Goal: Transaction & Acquisition: Purchase product/service

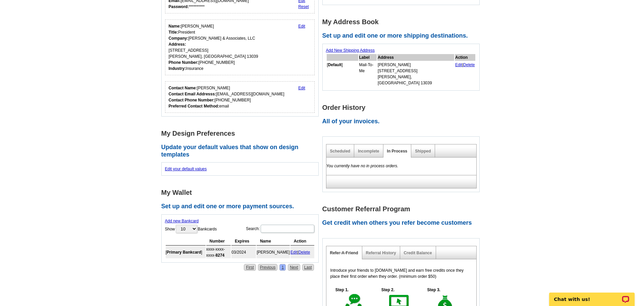
scroll to position [201, 0]
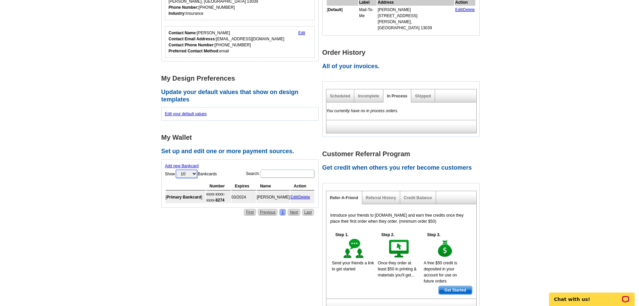
click at [196, 174] on select "10 25 50 100" at bounding box center [186, 173] width 21 height 8
click at [293, 197] on link "Edit" at bounding box center [294, 197] width 7 height 5
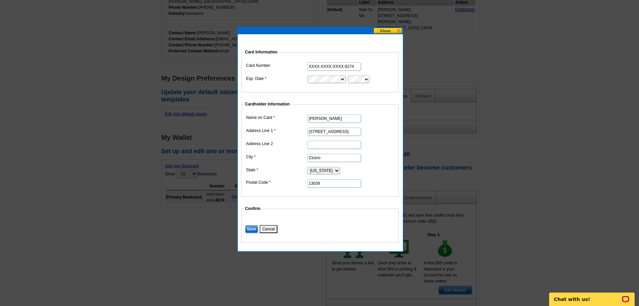
click at [354, 65] on input "XXXX-XXXX-XXXX-8274" at bounding box center [334, 66] width 54 height 8
drag, startPoint x: 354, startPoint y: 65, endPoint x: 296, endPoint y: 66, distance: 58.4
click at [296, 66] on dl "Card Number XXXX-XXXX-XXXX-8274 Exp. Date" at bounding box center [320, 72] width 151 height 23
click at [333, 66] on input "XXXX-XXXX-XXXX-8274" at bounding box center [334, 66] width 54 height 8
click at [333, 67] on input "XXXX-XXXX-XXXX-8274" at bounding box center [334, 66] width 54 height 8
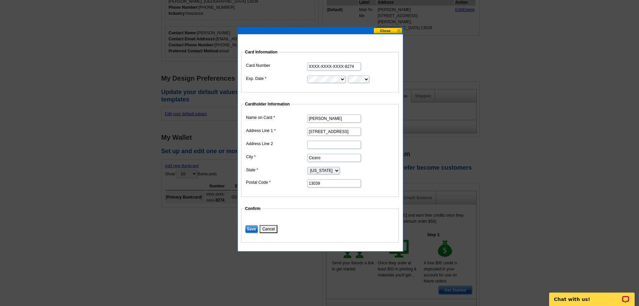
drag, startPoint x: 353, startPoint y: 67, endPoint x: 314, endPoint y: 70, distance: 39.7
click at [314, 70] on dd "XXXX-XXXX-XXXX-8274" at bounding box center [320, 66] width 151 height 10
click at [398, 32] on button at bounding box center [388, 31] width 30 height 6
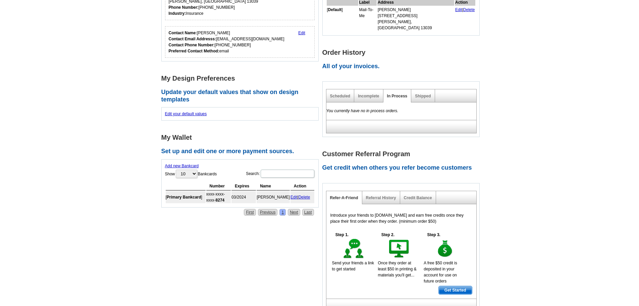
click at [188, 166] on link "Add new Bankcard" at bounding box center [182, 165] width 34 height 5
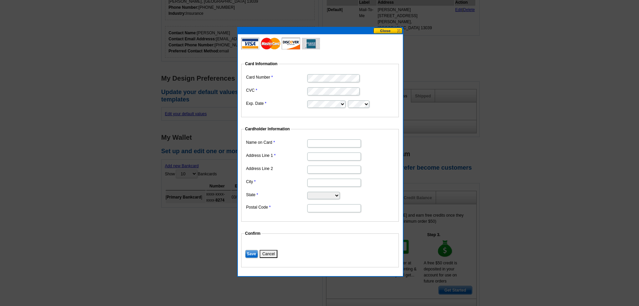
type input "Aaron S Ballard"
click at [314, 156] on input "Address Line 1" at bounding box center [334, 156] width 54 height 8
type input "7013 Van Antwerp Drive"
type input "Cicero"
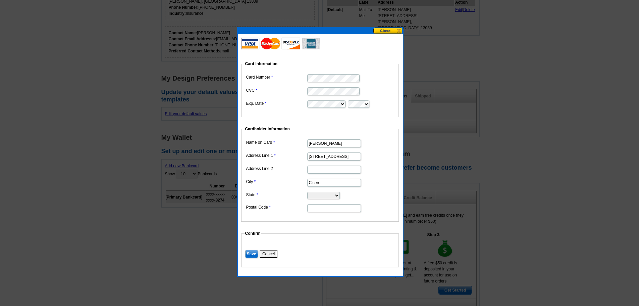
select select "NY"
type input "13039"
click at [272, 185] on dd "Cicero" at bounding box center [320, 182] width 151 height 10
click at [251, 254] on input "Save" at bounding box center [251, 254] width 13 height 8
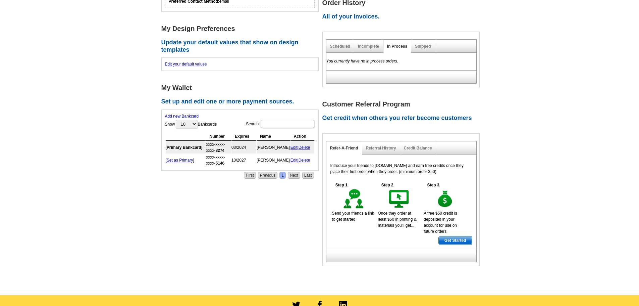
click at [303, 147] on link "Delete" at bounding box center [305, 147] width 12 height 5
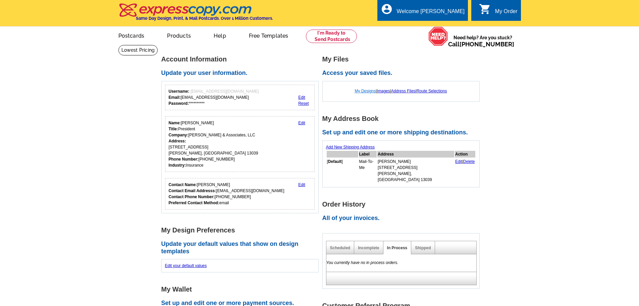
click at [362, 92] on link "My Designs" at bounding box center [365, 91] width 21 height 5
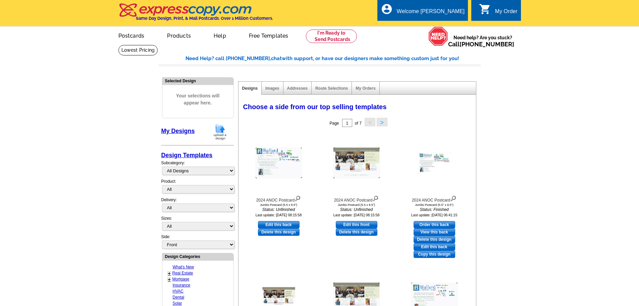
scroll to position [34, 0]
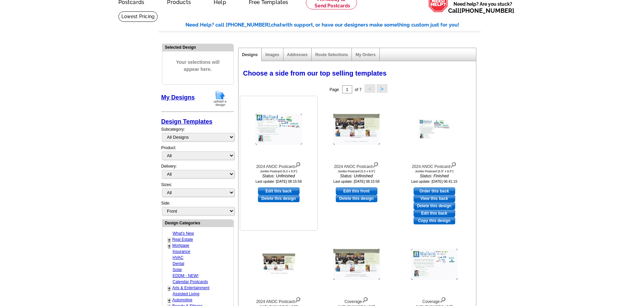
click at [275, 132] on img at bounding box center [278, 129] width 47 height 31
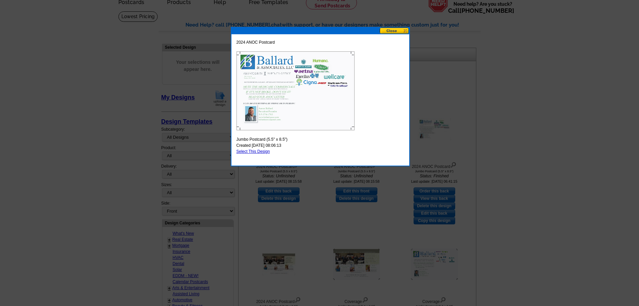
click at [259, 151] on link "Select This Design" at bounding box center [254, 151] width 34 height 5
select select "2"
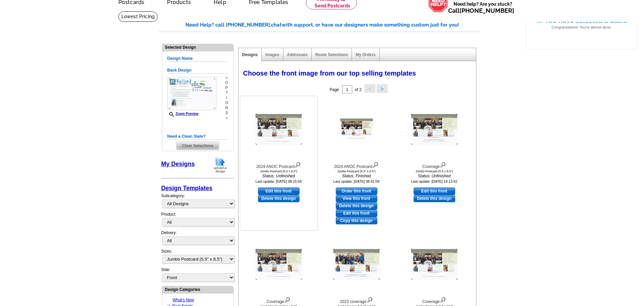
click at [278, 193] on link "Edit this front" at bounding box center [279, 190] width 42 height 7
select select "back"
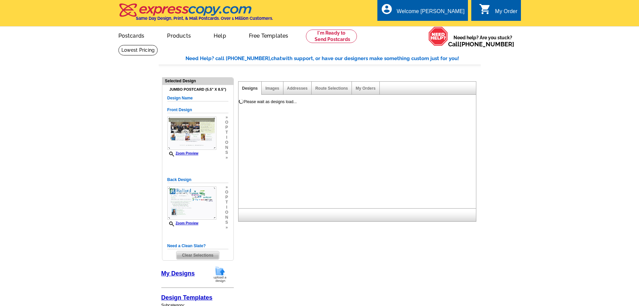
scroll to position [0, 0]
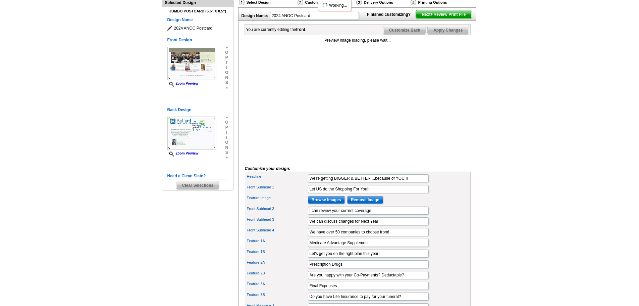
scroll to position [101, 0]
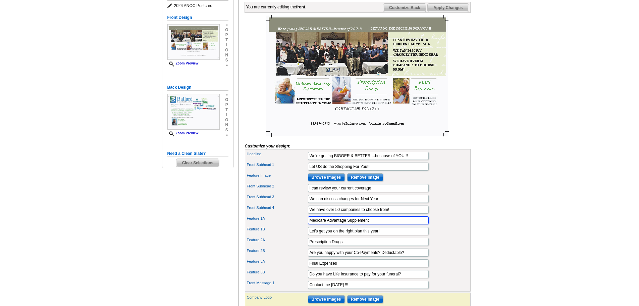
click at [347, 224] on input "Medicare Advantage Supplement" at bounding box center [368, 220] width 121 height 8
type input "Medicare Advantage and Supplement"
click at [396, 235] on input "Let's get you on the right plan this year!" at bounding box center [368, 231] width 121 height 8
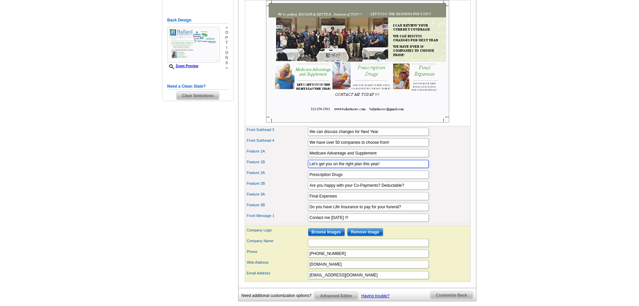
scroll to position [201, 0]
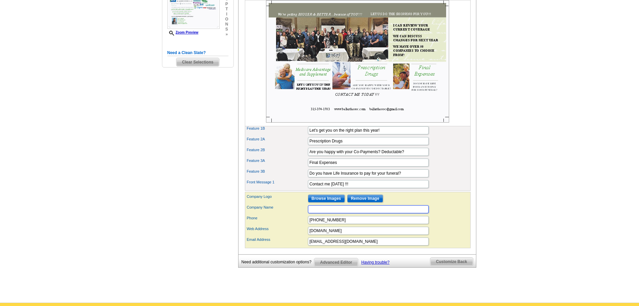
click at [317, 213] on input "Company Name" at bounding box center [368, 209] width 121 height 8
click at [292, 214] on div "Company Name" at bounding box center [357, 209] width 223 height 11
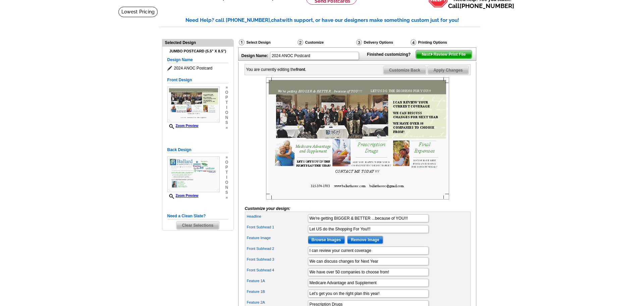
scroll to position [0, 0]
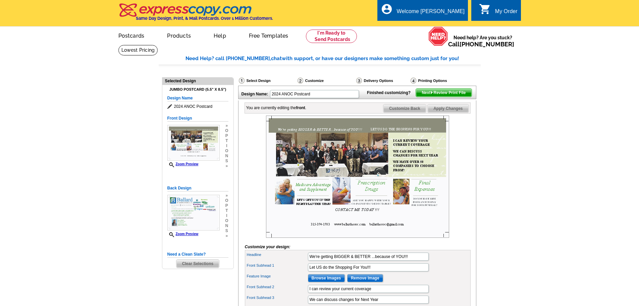
click at [454, 112] on span "Apply Changes" at bounding box center [448, 108] width 41 height 8
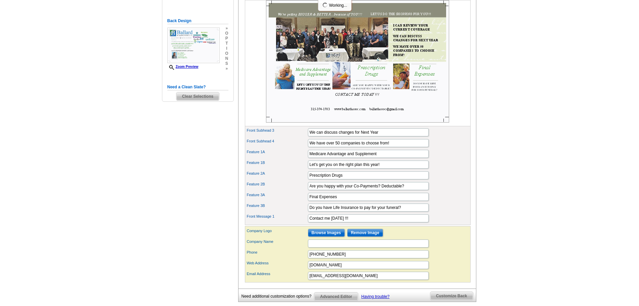
scroll to position [168, 0]
click at [322, 168] on input "Let's get you on the right plan this year!" at bounding box center [368, 164] width 121 height 8
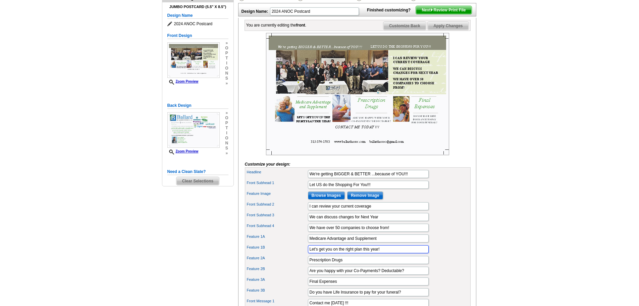
scroll to position [67, 0]
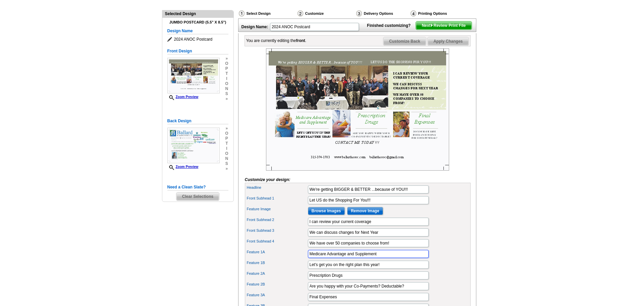
click at [350, 258] on input "Medicare Advantage and Supplement" at bounding box center [368, 254] width 121 height 8
click at [350, 268] on input "Let's get you on the right plan this year!" at bounding box center [368, 264] width 121 height 8
click at [410, 45] on span "Customize Back" at bounding box center [404, 41] width 43 height 8
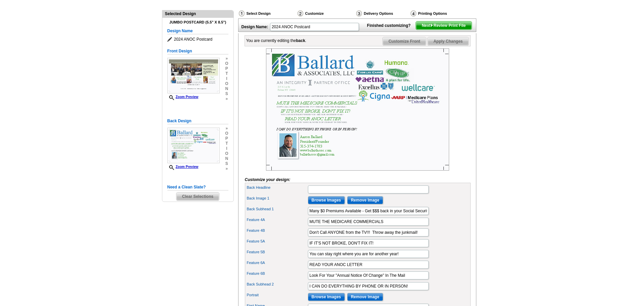
click at [445, 30] on span "Next Review Print File" at bounding box center [443, 25] width 55 height 8
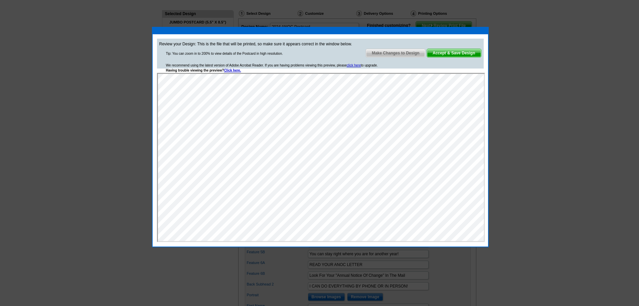
scroll to position [0, 0]
click at [451, 54] on span "Accept & Save Design" at bounding box center [454, 53] width 54 height 8
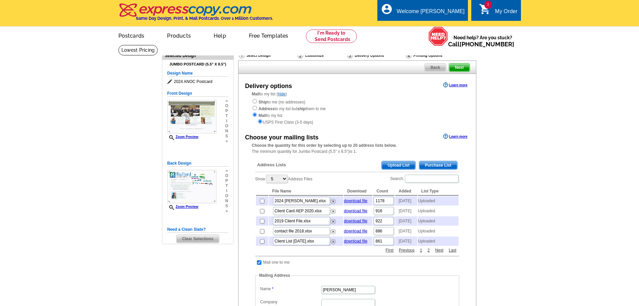
click at [397, 165] on span "Upload List" at bounding box center [398, 165] width 33 height 8
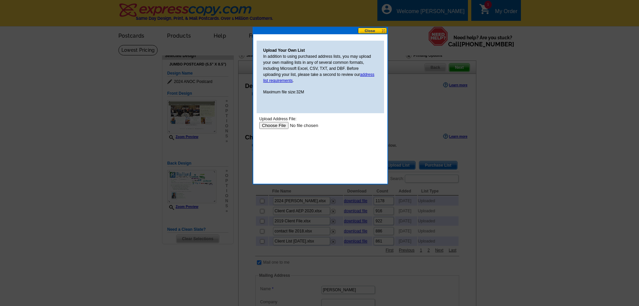
click at [270, 126] on input "file" at bounding box center [301, 125] width 85 height 7
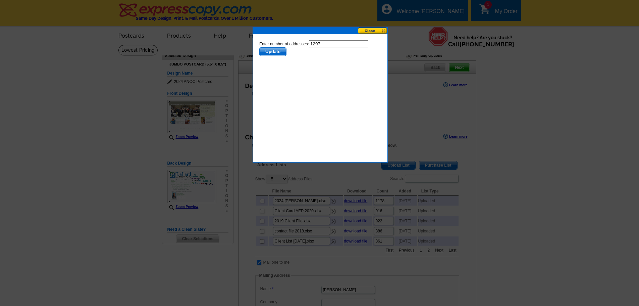
click at [274, 51] on span "Update" at bounding box center [272, 52] width 27 height 8
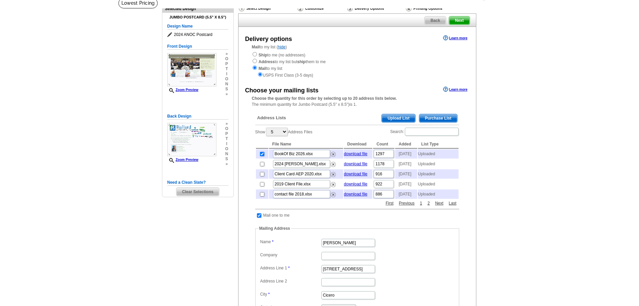
scroll to position [34, 0]
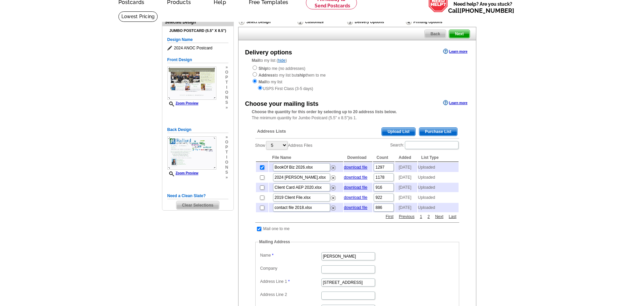
click at [463, 36] on span "Next" at bounding box center [459, 34] width 20 height 8
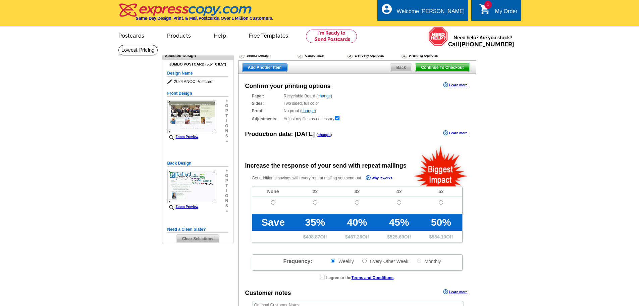
radio input "false"
click at [502, 82] on main "Need Help? call 800-260-5887, chat with support, or have our designers make som…" at bounding box center [319, 227] width 639 height 365
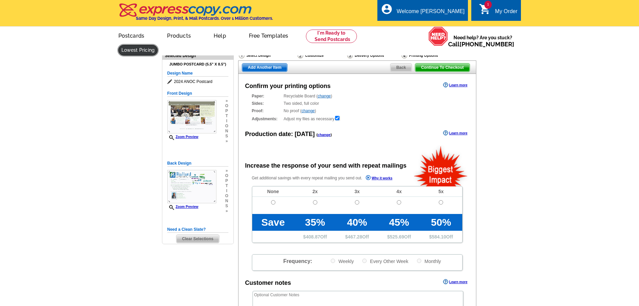
click at [158, 45] on link at bounding box center [138, 50] width 40 height 10
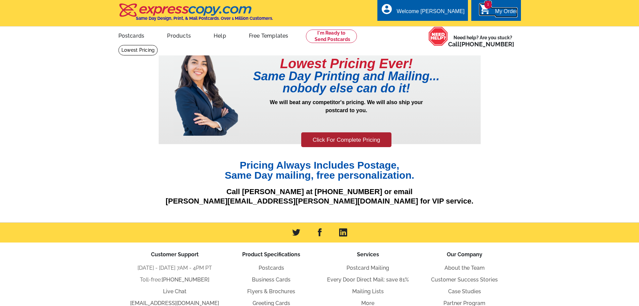
click at [482, 9] on icon "shopping_cart" at bounding box center [485, 9] width 12 height 12
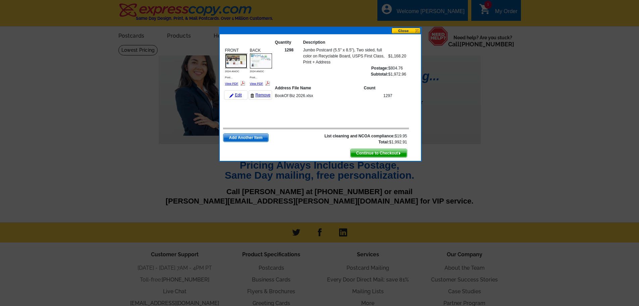
click at [235, 62] on img at bounding box center [236, 60] width 22 height 15
click at [261, 63] on img at bounding box center [261, 60] width 22 height 15
click at [417, 29] on button at bounding box center [407, 31] width 30 height 6
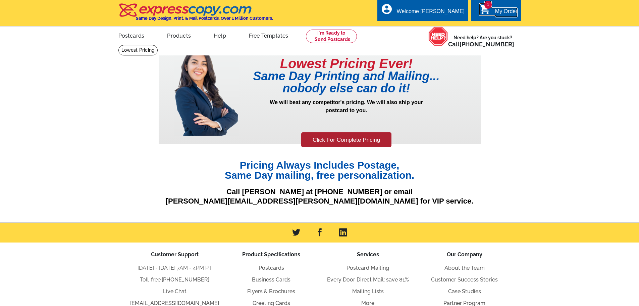
click at [494, 13] on link "1 shopping_cart My Order" at bounding box center [498, 11] width 39 height 8
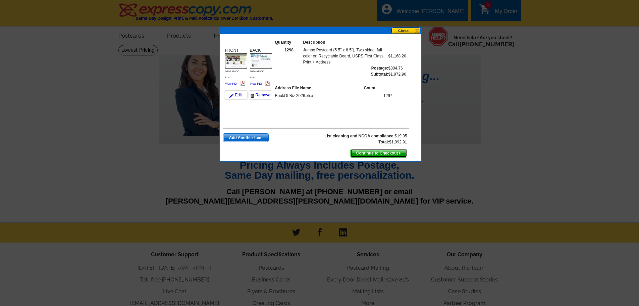
click at [381, 154] on span "Continue to Checkout" at bounding box center [379, 153] width 56 height 8
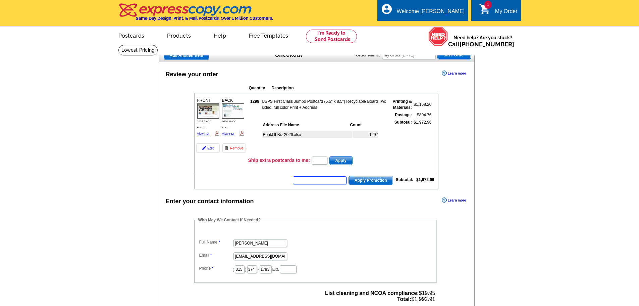
click at [308, 181] on input "text" at bounding box center [320, 180] width 54 height 8
type input "cc2330"
click at [371, 182] on span "Apply Promotion" at bounding box center [371, 180] width 44 height 8
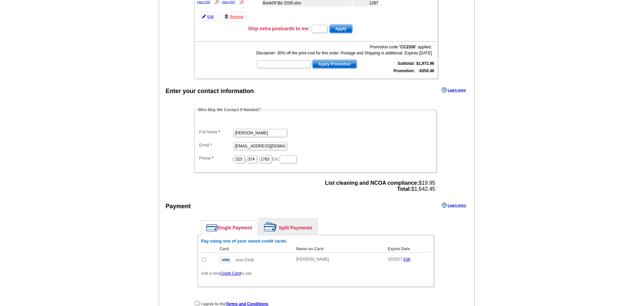
scroll to position [134, 0]
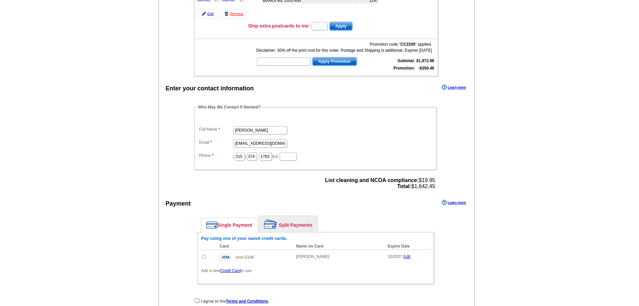
click at [204, 257] on input "radio" at bounding box center [204, 256] width 4 height 4
radio input "true"
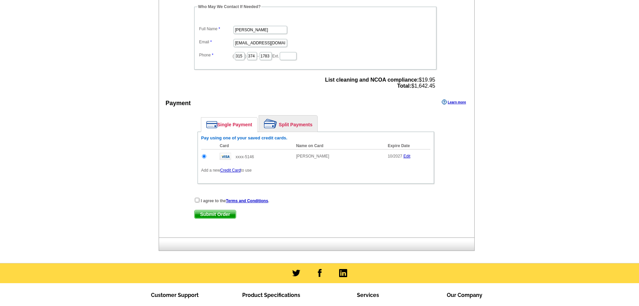
scroll to position [235, 0]
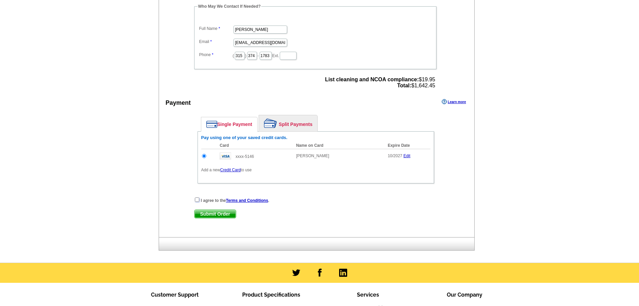
click at [197, 200] on input "checkbox" at bounding box center [197, 199] width 4 height 4
checkbox input "true"
click at [217, 216] on span "Submit Order" at bounding box center [215, 214] width 41 height 8
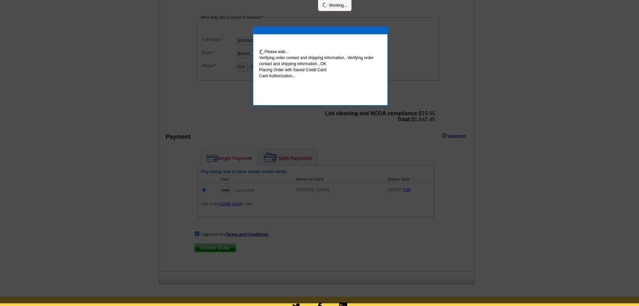
scroll to position [232, 0]
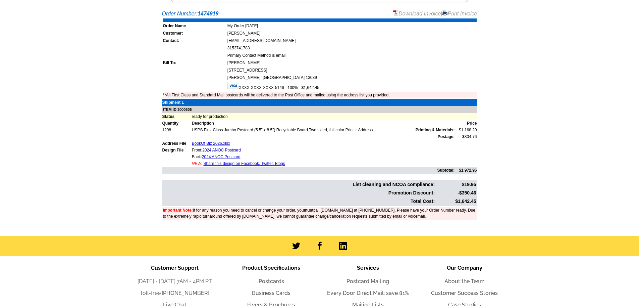
scroll to position [110, 0]
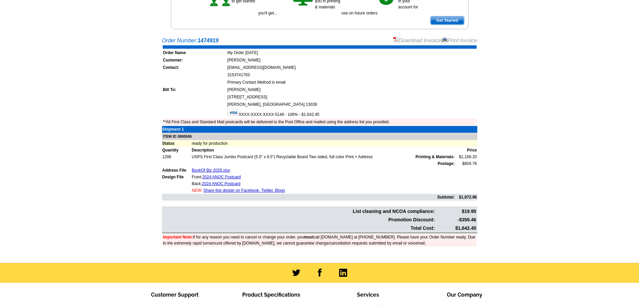
click at [252, 190] on link "Share this design on Facebook, Twitter, Blogs" at bounding box center [245, 190] width 82 height 5
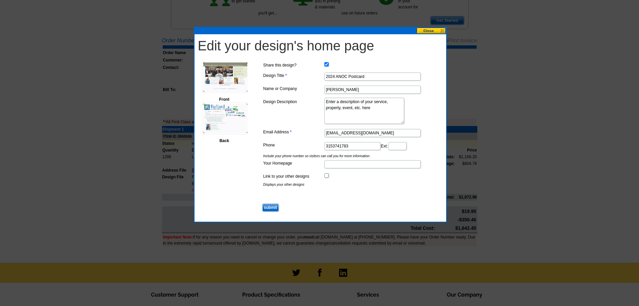
click at [439, 30] on button at bounding box center [432, 31] width 30 height 6
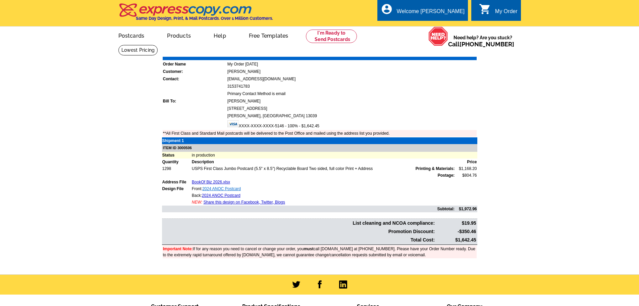
click at [216, 190] on link "2024 ANOC Postcard" at bounding box center [221, 188] width 39 height 5
click at [219, 196] on link "2024 ANOC Postcard" at bounding box center [221, 195] width 39 height 5
